Goal: Navigation & Orientation: Find specific page/section

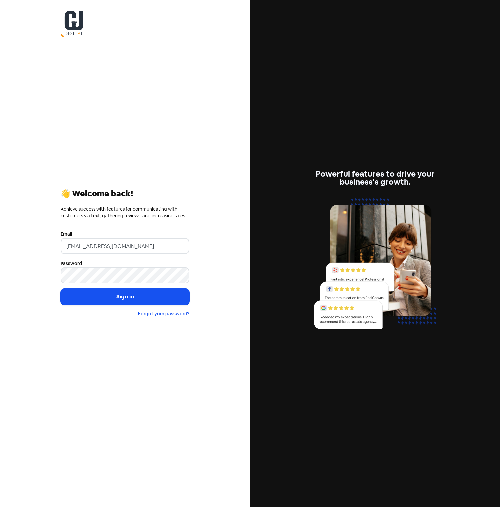
click at [60, 289] on button "Sign in" at bounding box center [124, 297] width 129 height 17
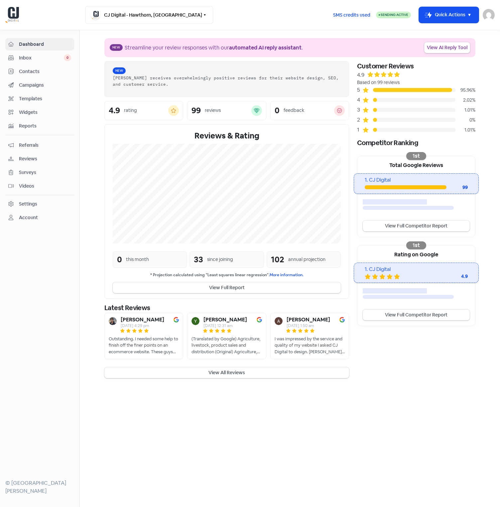
click at [44, 380] on div at bounding box center [39, 366] width 69 height 219
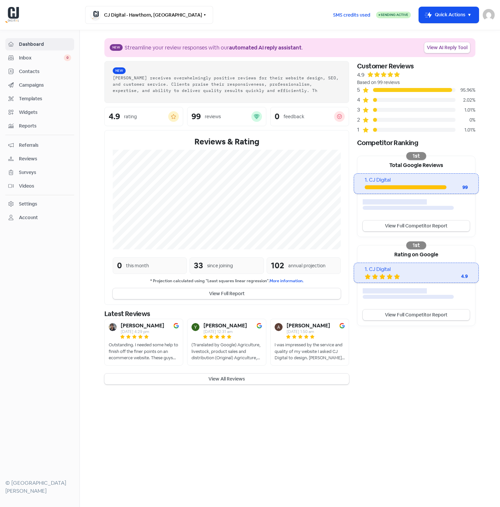
click at [204, 422] on main "New Streamline your review responses with our automated AI reply assistant . Vi…" at bounding box center [290, 268] width 420 height 477
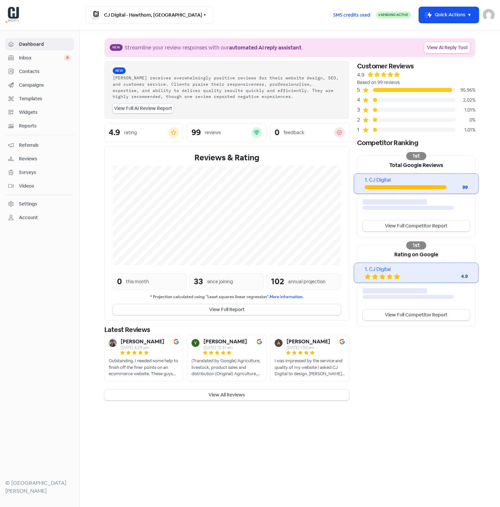
click at [187, 426] on main "New Streamline your review responses with our automated AI reply assistant . Vi…" at bounding box center [290, 268] width 420 height 477
click at [188, 425] on main "New Streamline your review responses with our automated AI reply assistant . Vi…" at bounding box center [290, 268] width 420 height 477
